Goal: Transaction & Acquisition: Download file/media

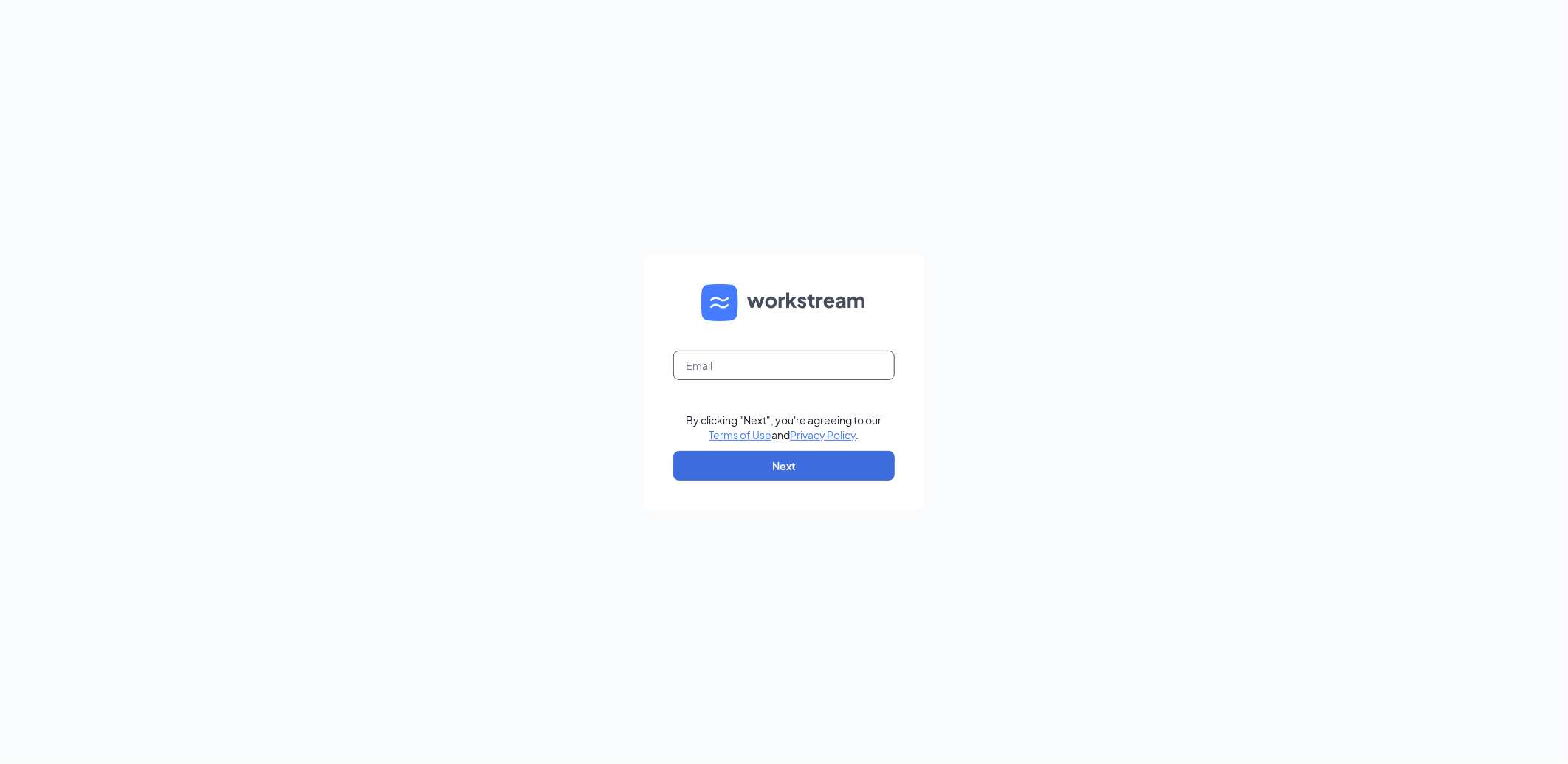
click at [771, 362] on input "text" at bounding box center [784, 365] width 222 height 30
type input "[EMAIL_ADDRESS][DOMAIN_NAME]"
click at [756, 457] on button "Next" at bounding box center [784, 465] width 222 height 30
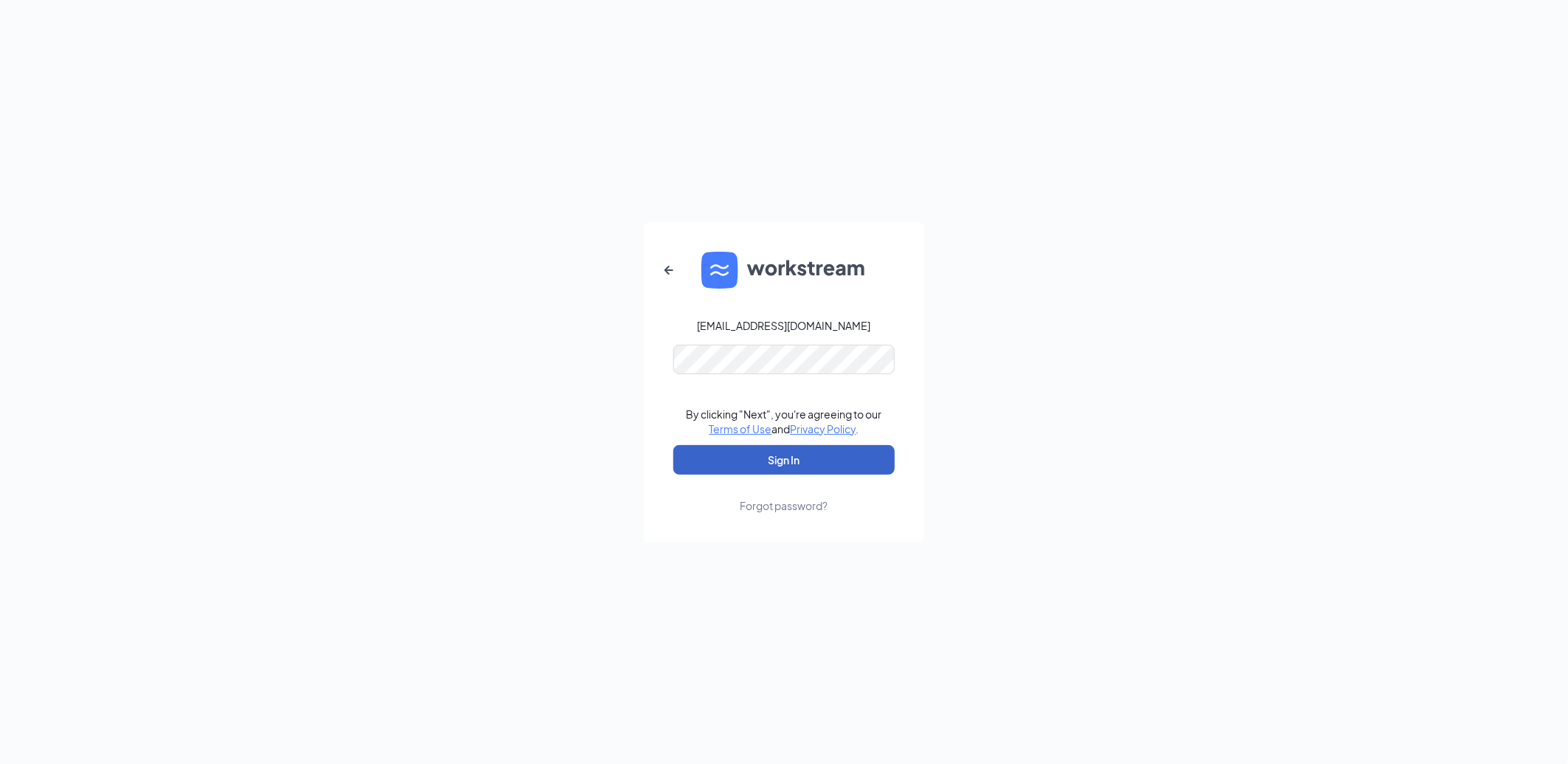
click at [756, 457] on button "Sign In" at bounding box center [784, 460] width 222 height 30
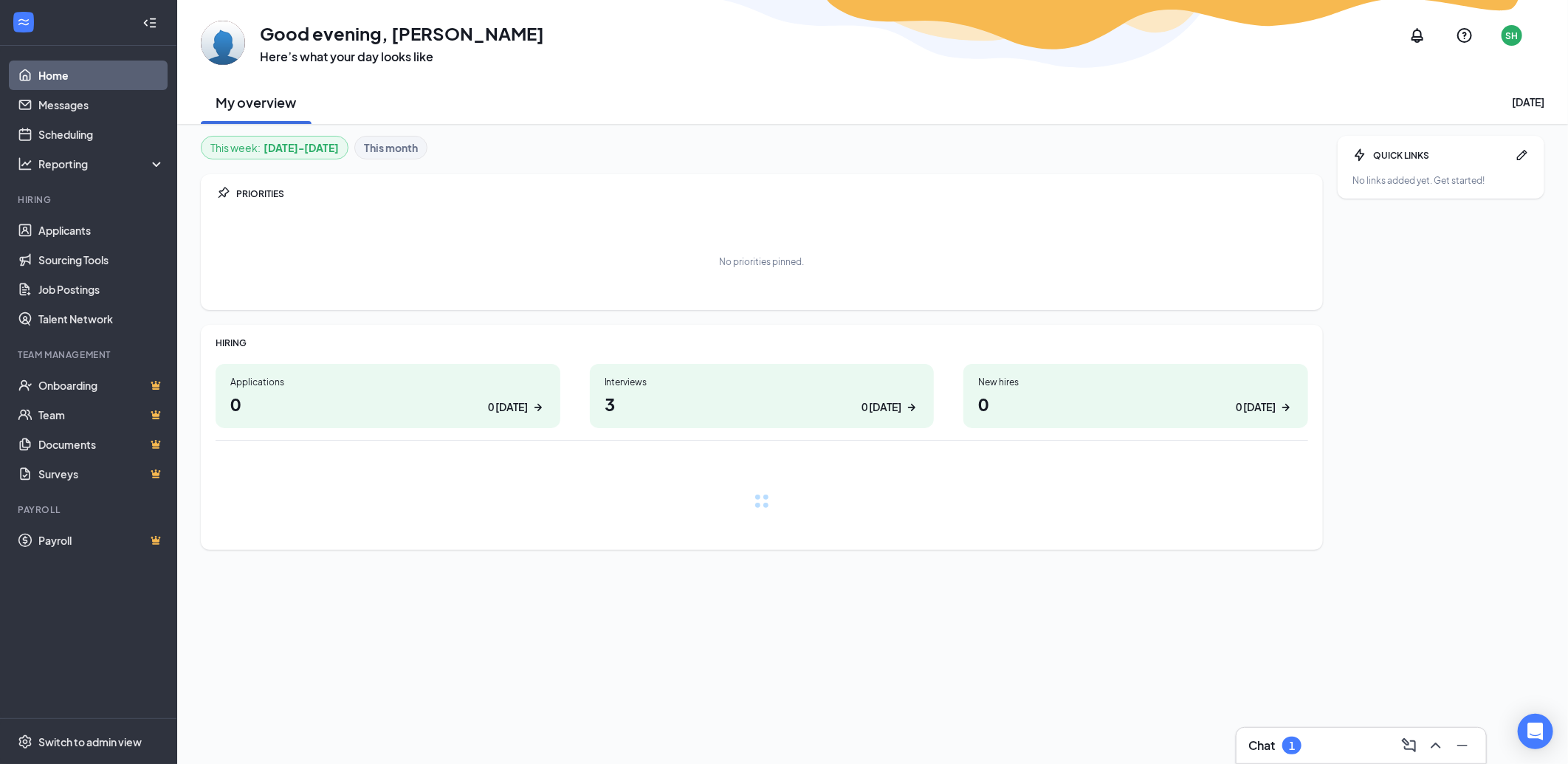
click at [1269, 744] on h3 "Chat" at bounding box center [1262, 746] width 27 height 16
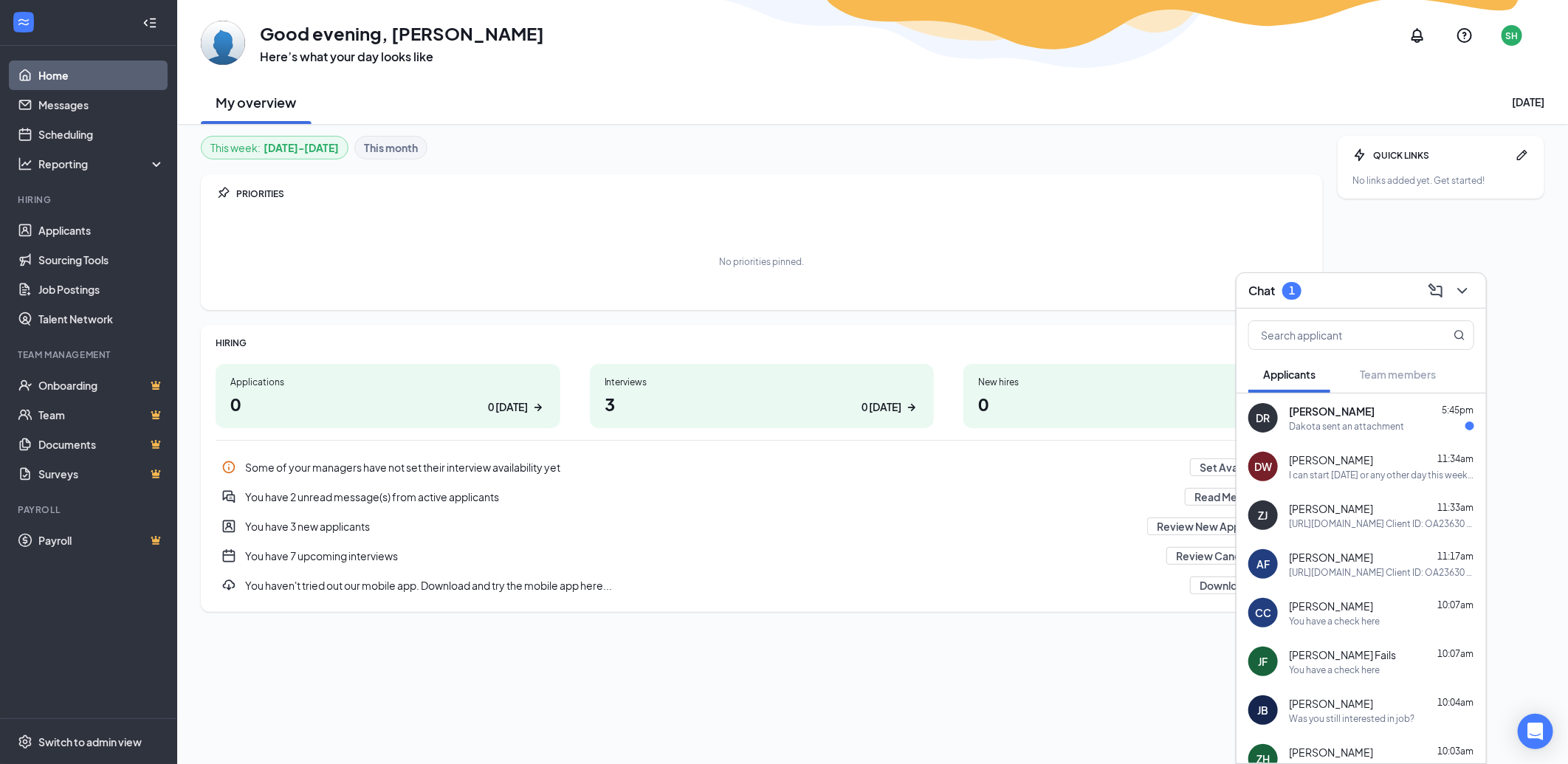
click at [1372, 420] on div "Dakota sent an attachment" at bounding box center [1346, 426] width 116 height 13
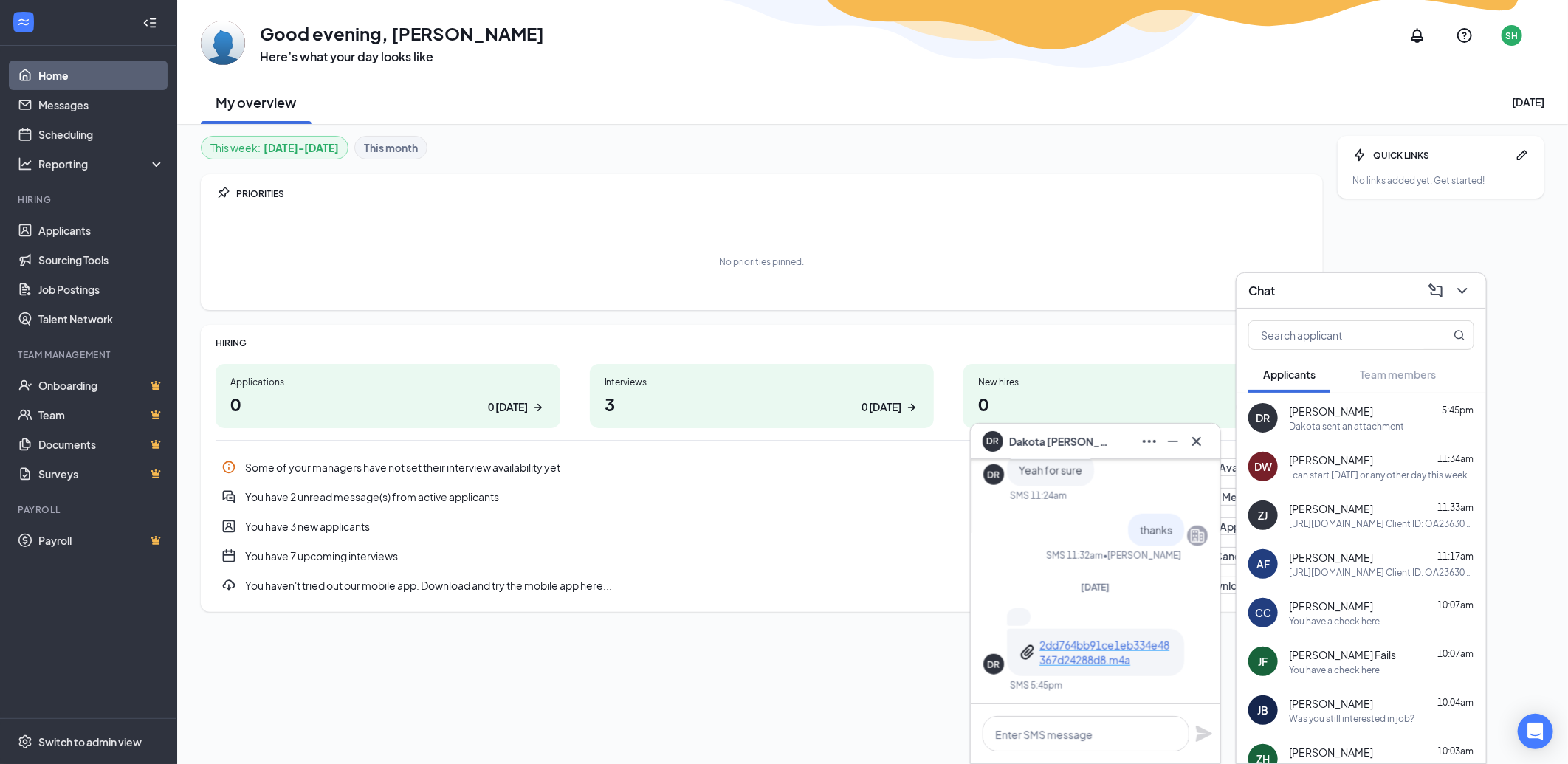
click at [1078, 662] on p "2dd764bb91ce1eb334e48367d24288d8.m4a" at bounding box center [1106, 652] width 133 height 30
click at [1083, 644] on p "2dd764bb91ce1eb334e48367d24288d8.m4a" at bounding box center [1106, 652] width 133 height 30
click at [1194, 444] on icon "Cross" at bounding box center [1196, 441] width 17 height 17
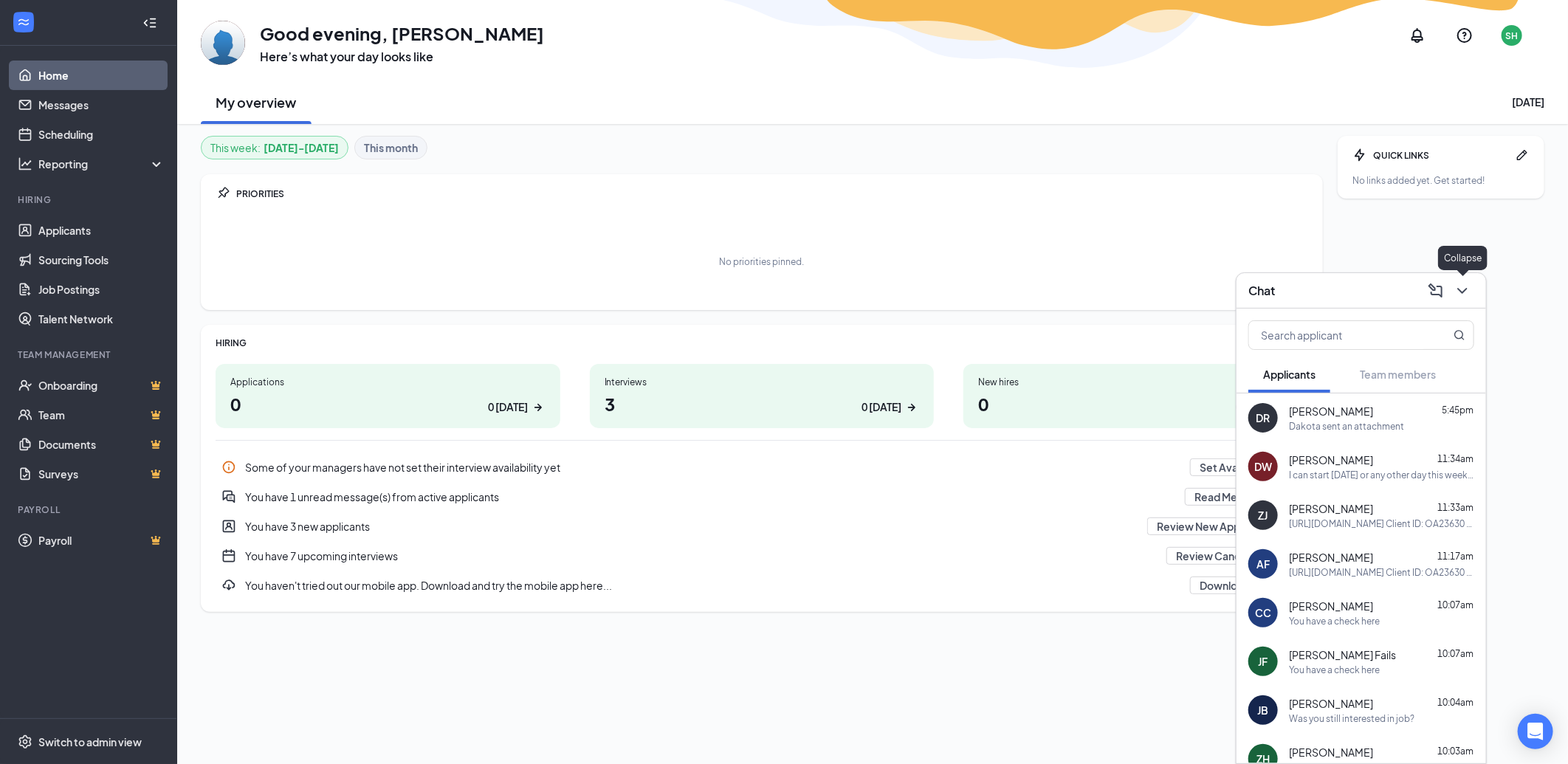
click at [1465, 293] on icon "ChevronDown" at bounding box center [1462, 291] width 17 height 17
